Goal: Information Seeking & Learning: Learn about a topic

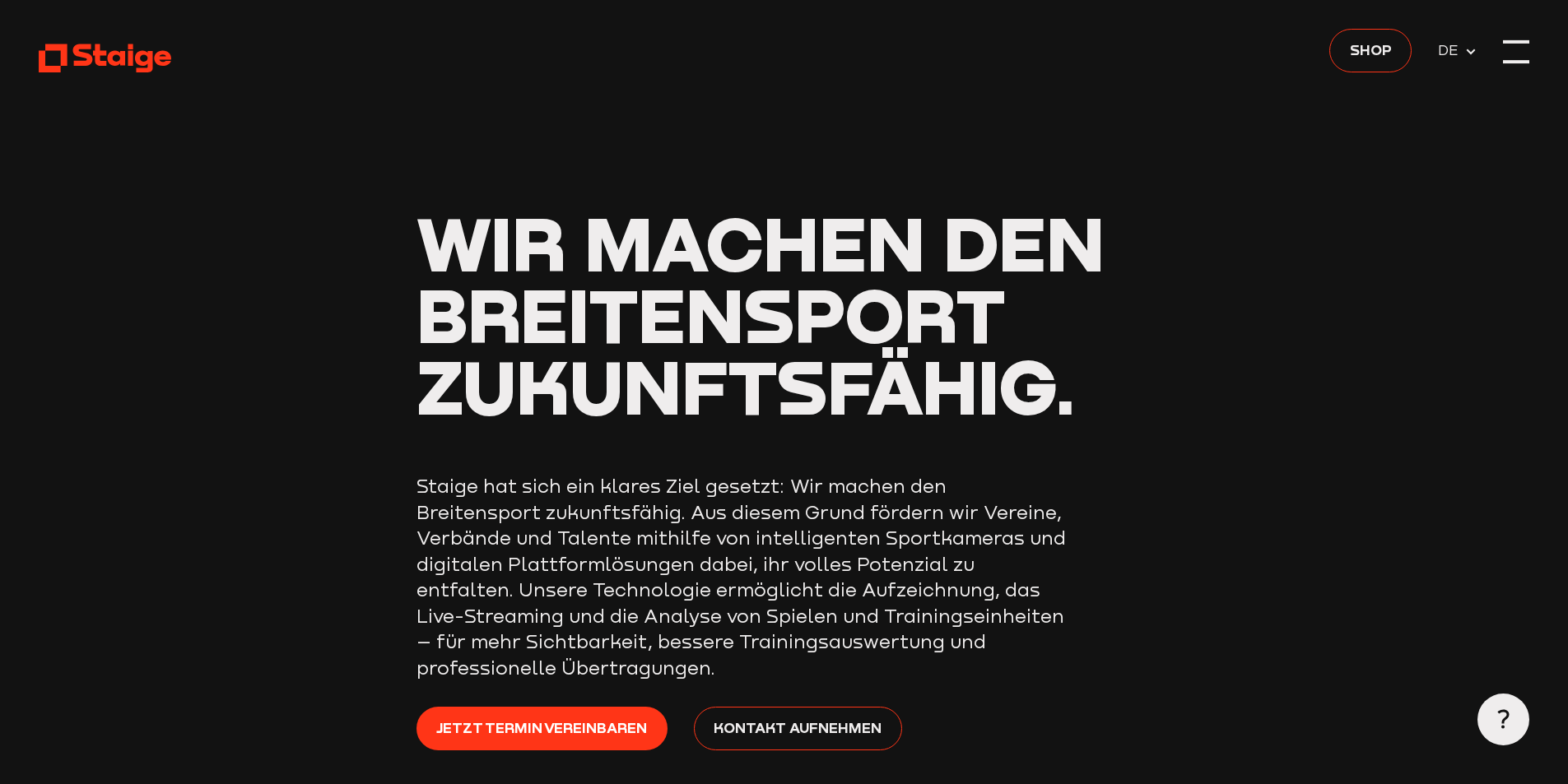
click at [1520, 48] on div at bounding box center [1515, 52] width 26 height 26
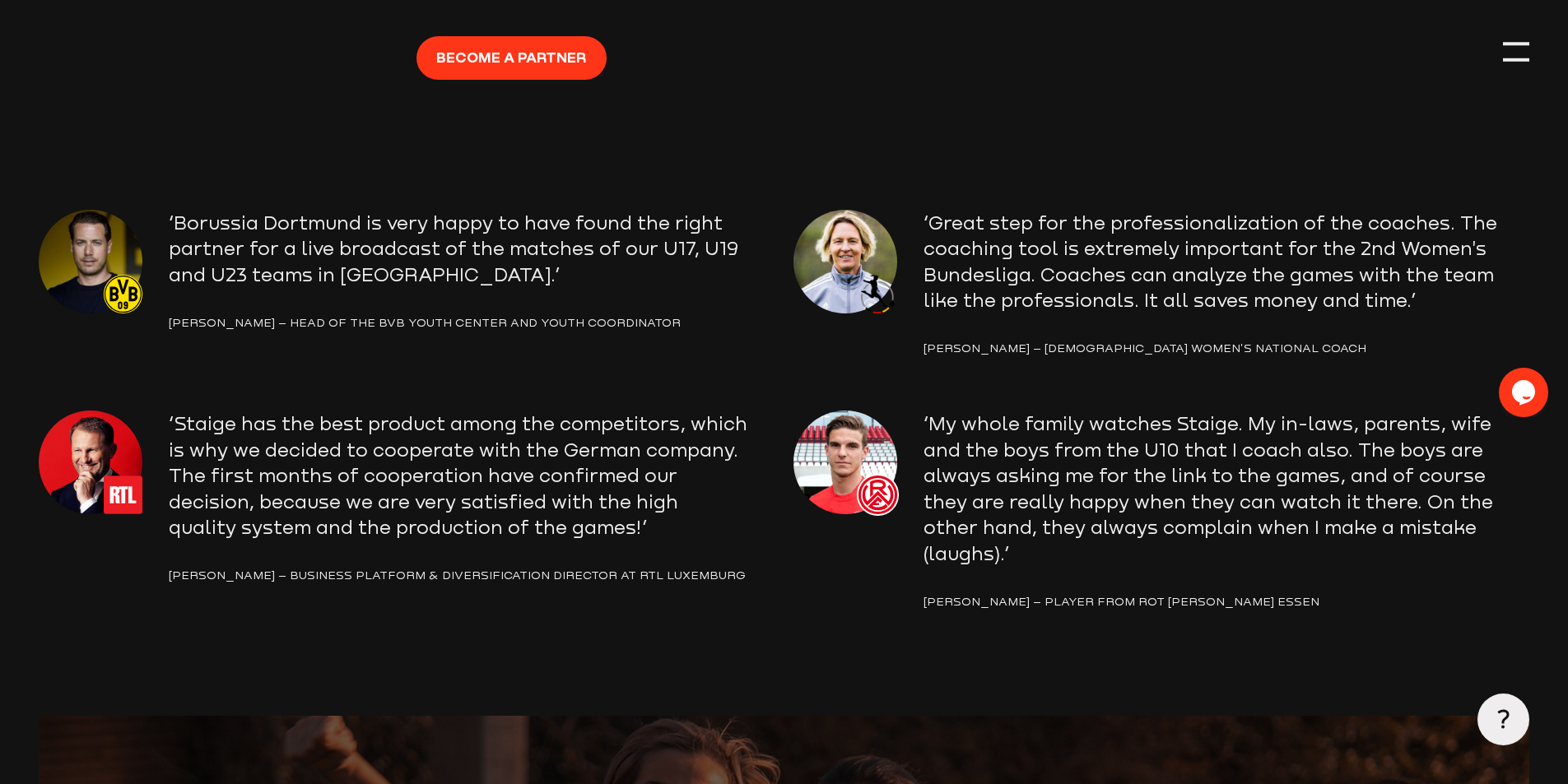
click at [244, 247] on p "‘Borussia Dortmund is very happy to have found the right partner for a live bro…" at bounding box center [472, 249] width 606 height 78
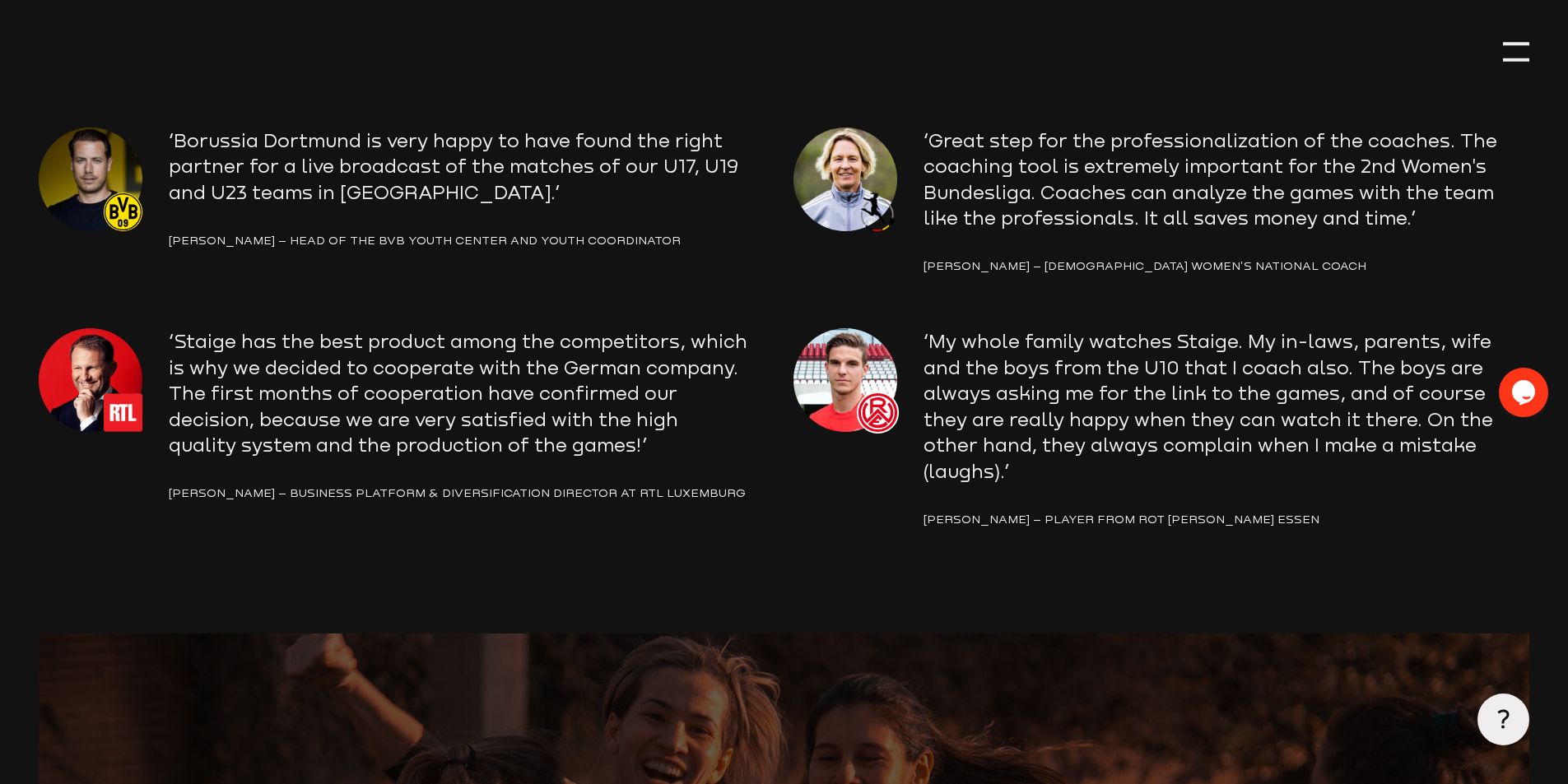
click at [408, 248] on div "Lars Ricken – Head of the BVB Youth Center and Youth Coordinator" at bounding box center [472, 241] width 606 height 20
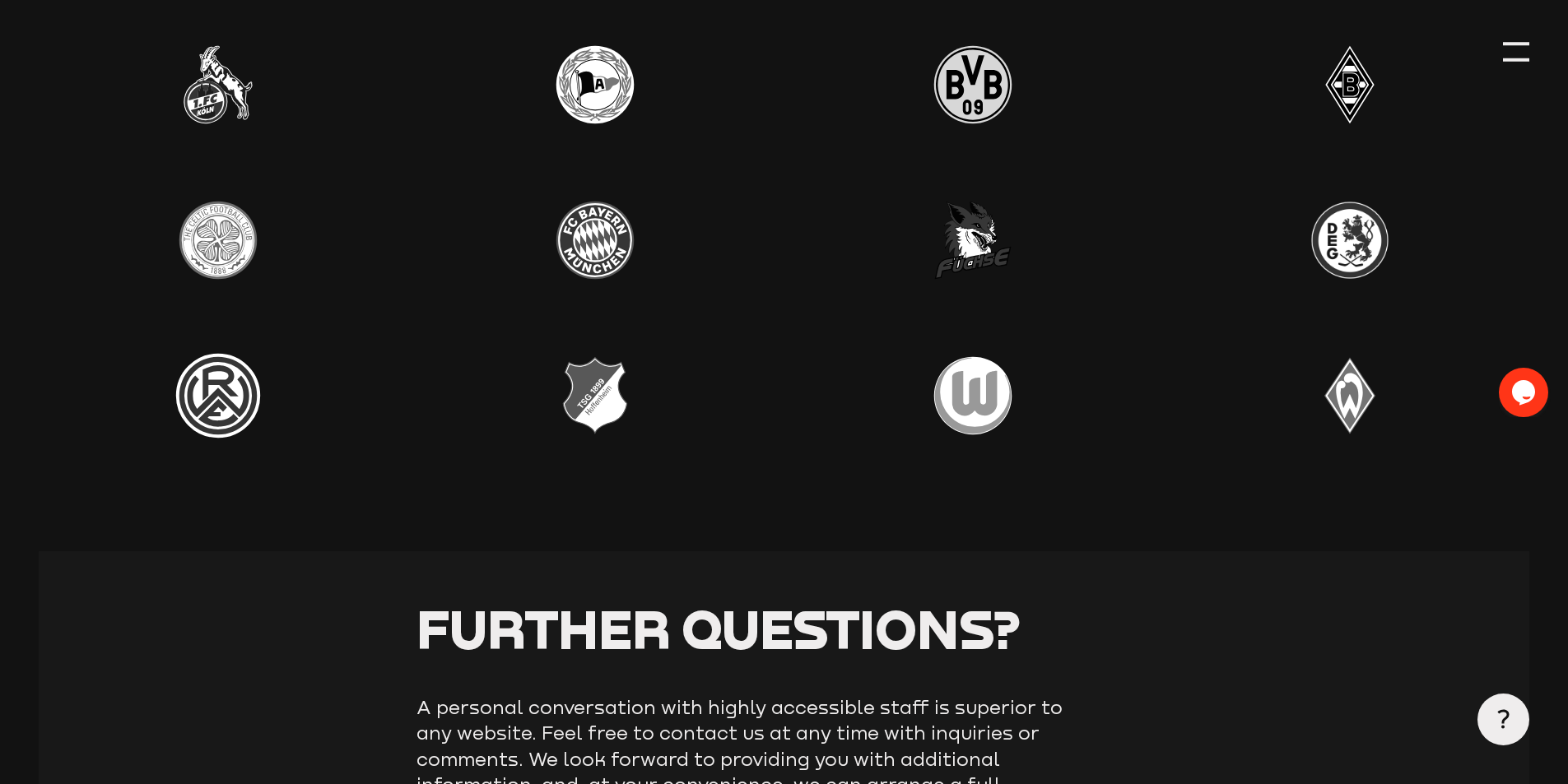
scroll to position [5184, 0]
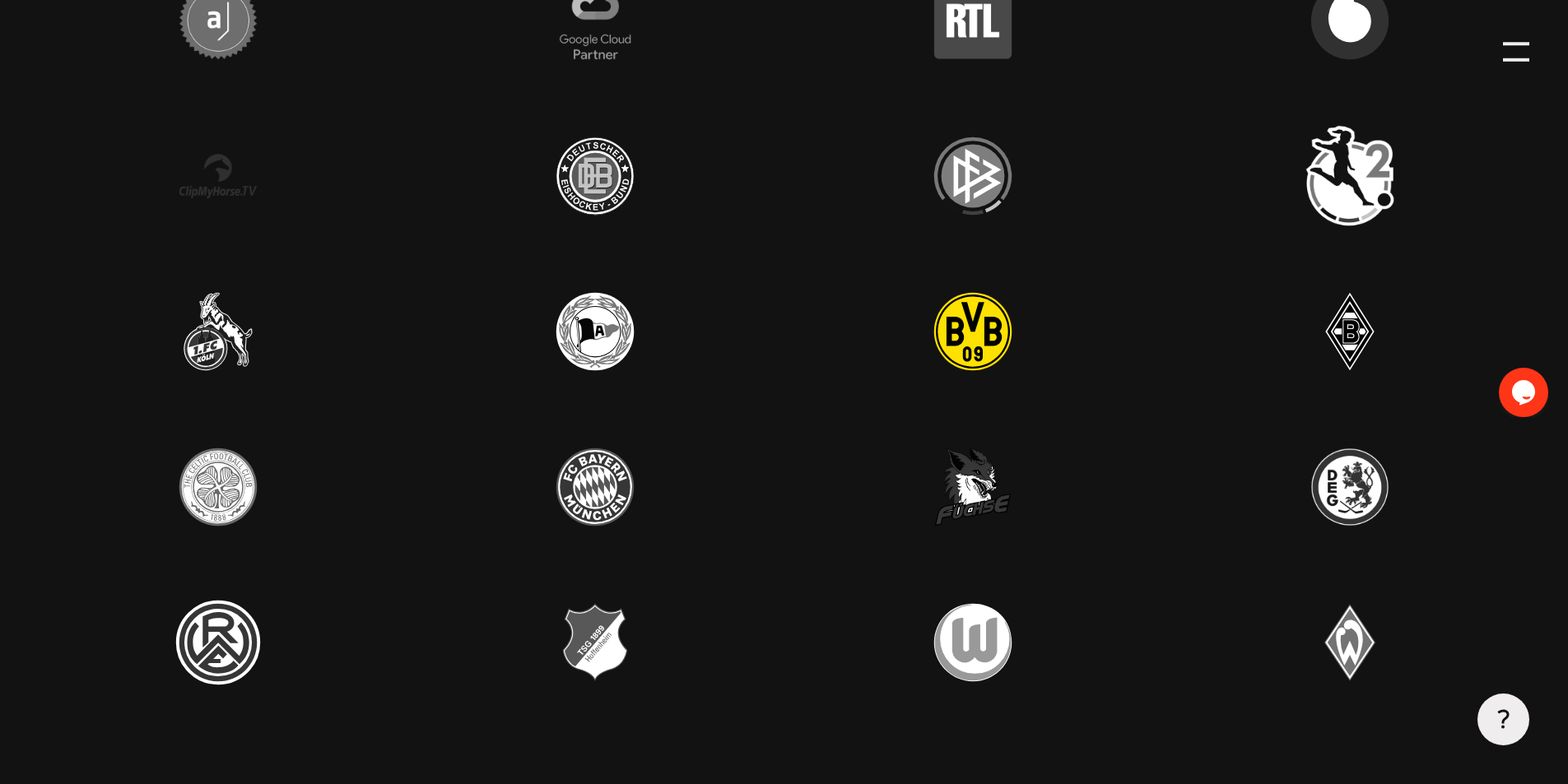
click at [983, 370] on img at bounding box center [972, 331] width 104 height 104
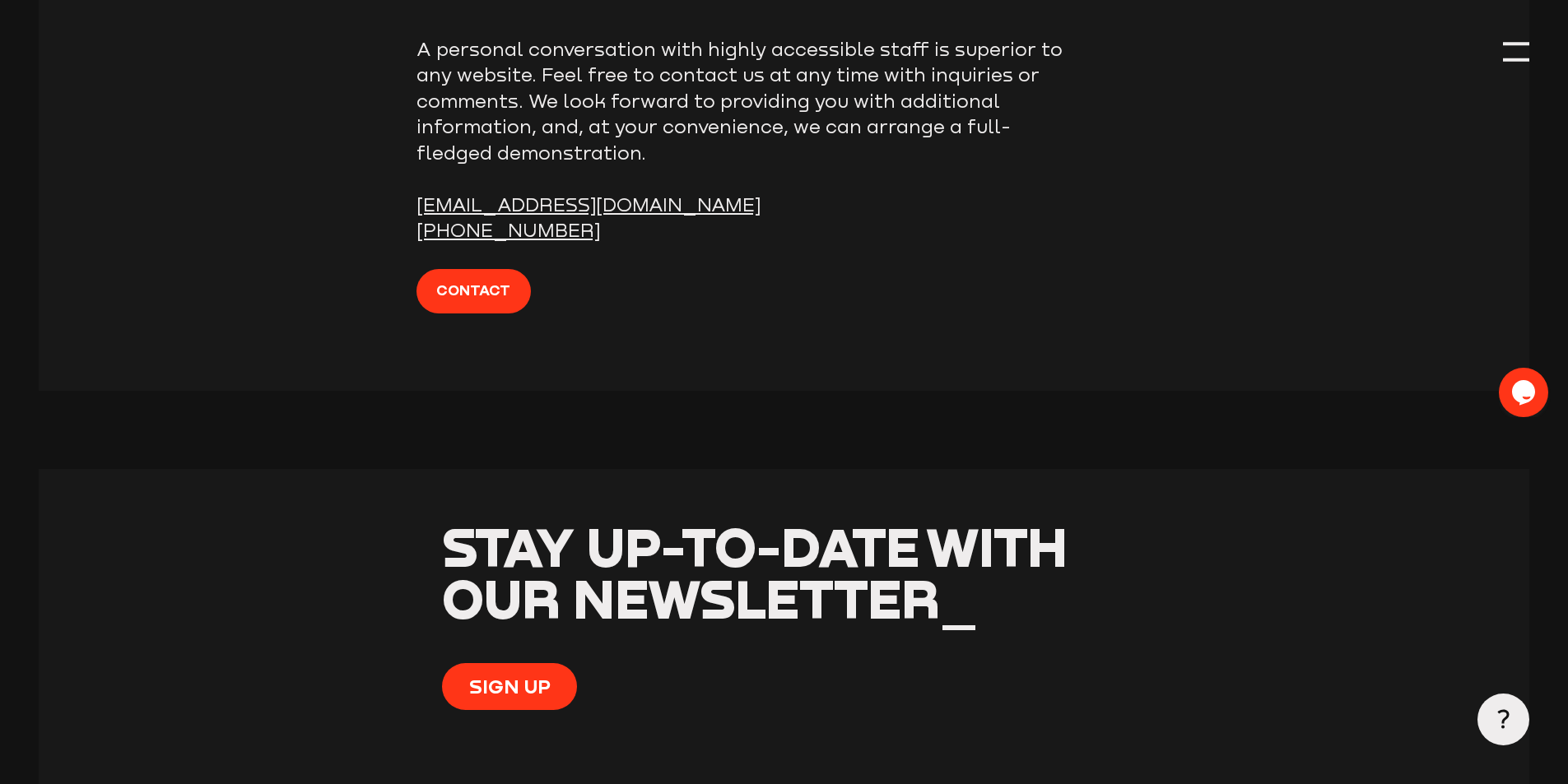
scroll to position [6501, 0]
